Goal: Find specific page/section: Find specific page/section

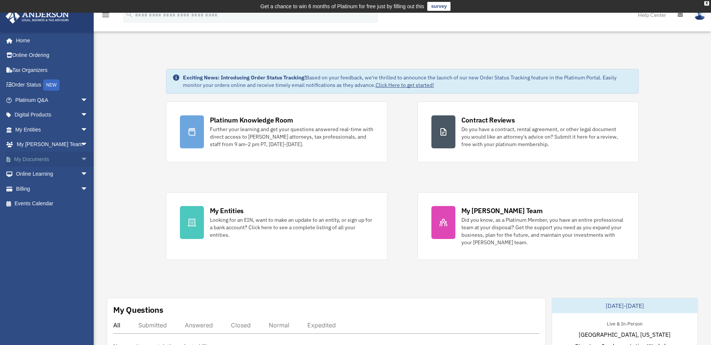
click at [51, 158] on link "My Documents arrow_drop_down" at bounding box center [52, 159] width 94 height 15
click at [81, 158] on span "arrow_drop_down" at bounding box center [88, 159] width 15 height 15
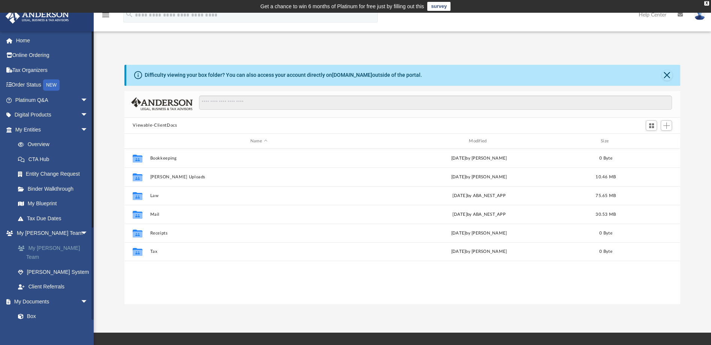
scroll to position [165, 551]
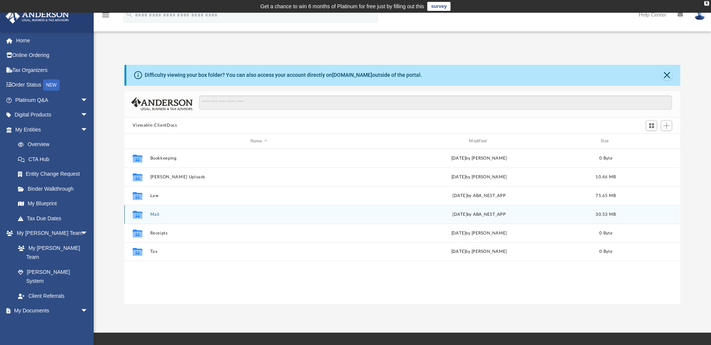
click at [159, 215] on button "Mail" at bounding box center [258, 214] width 217 height 5
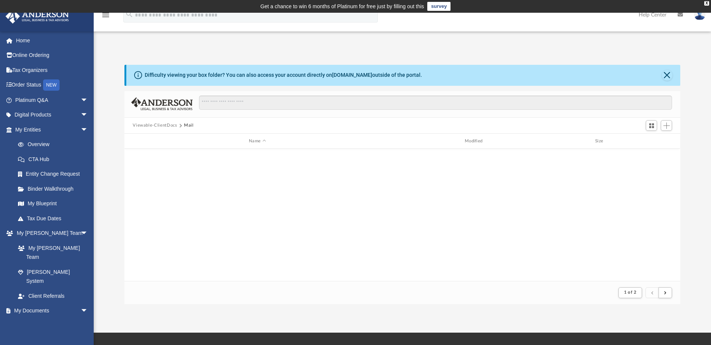
scroll to position [805, 0]
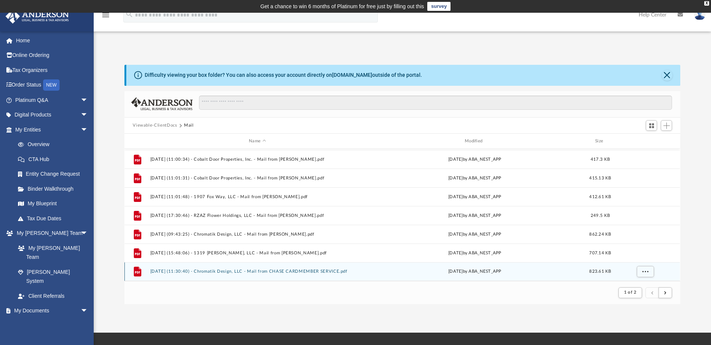
click at [294, 270] on button "2025.03.13 (11:30:40) - Chromatik Design, LLC - Mail from CHASE CARDMEMBER SERV…" at bounding box center [257, 272] width 215 height 5
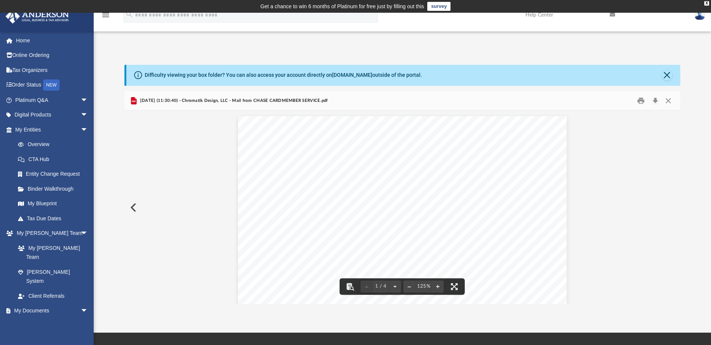
click at [134, 207] on button "Preview" at bounding box center [133, 207] width 17 height 21
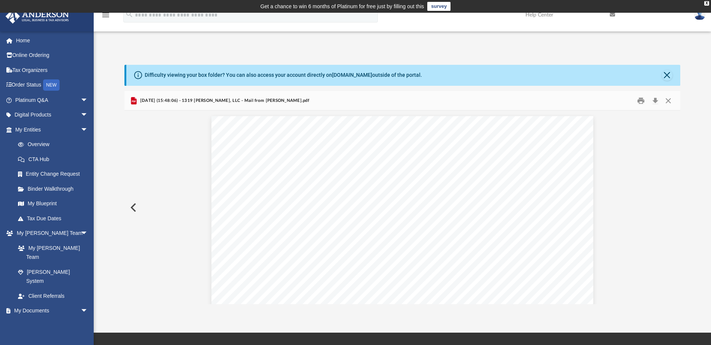
click at [134, 207] on button "Preview" at bounding box center [133, 207] width 17 height 21
click at [133, 207] on button "Preview" at bounding box center [133, 207] width 17 height 21
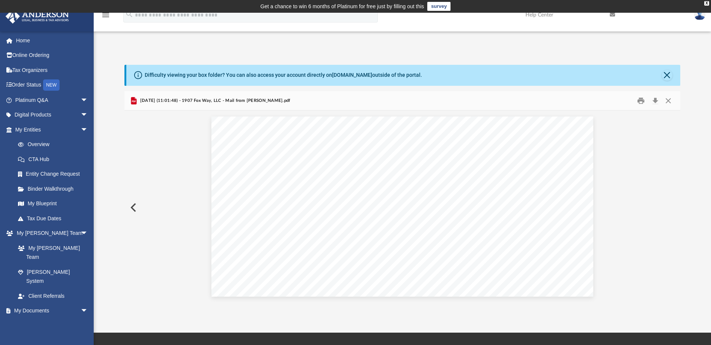
click at [133, 207] on button "Preview" at bounding box center [133, 207] width 17 height 21
click at [132, 207] on button "Preview" at bounding box center [133, 207] width 17 height 21
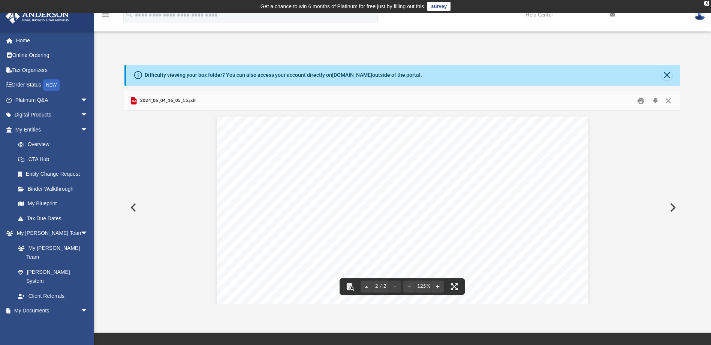
click at [673, 207] on button "Preview" at bounding box center [672, 207] width 17 height 21
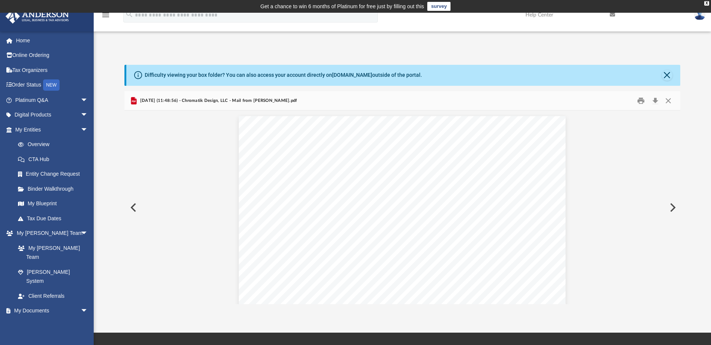
click at [672, 207] on button "Preview" at bounding box center [672, 207] width 17 height 21
